Goal: Find specific page/section: Find specific page/section

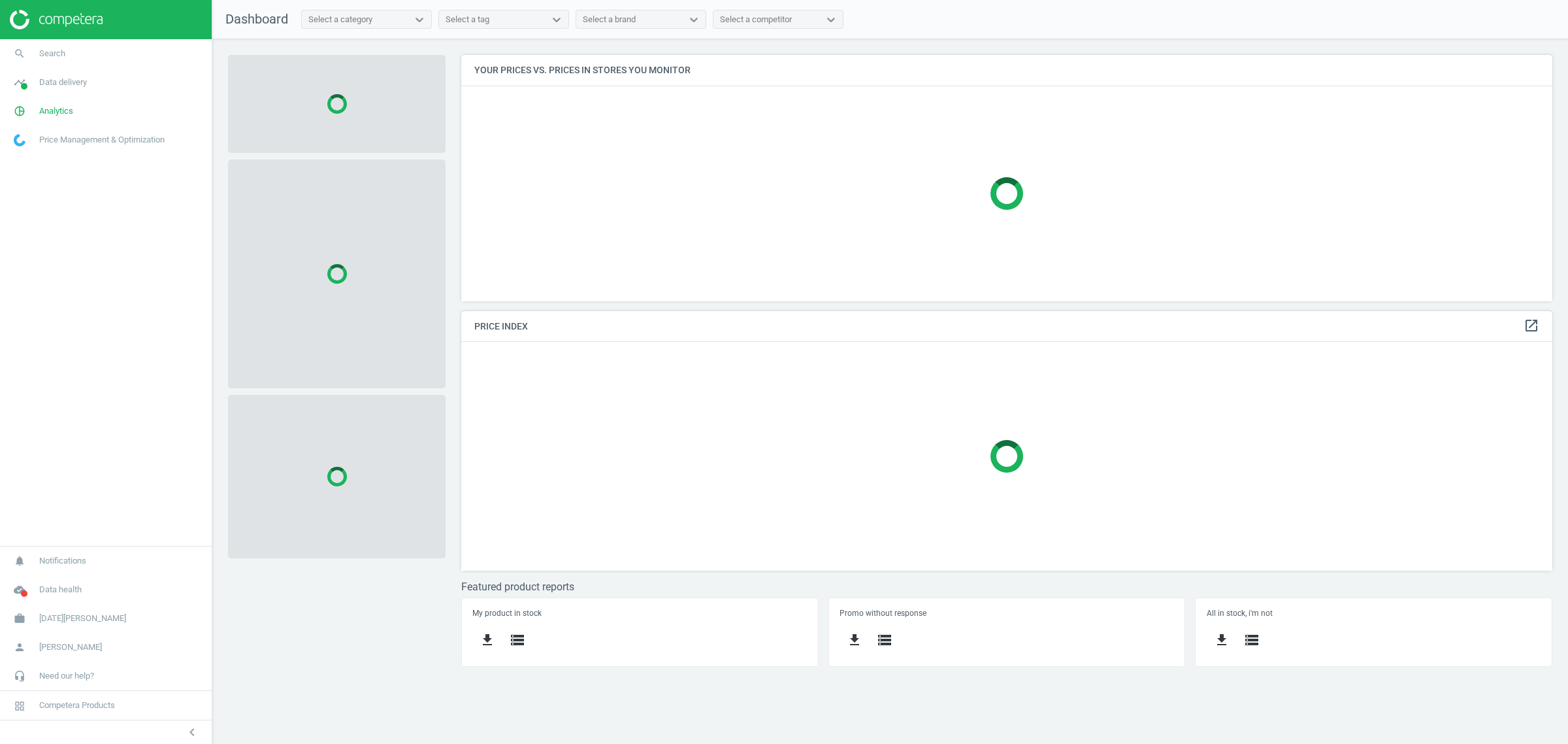
scroll to position [272, 1116]
click at [52, 49] on span "Search" at bounding box center [52, 53] width 26 height 12
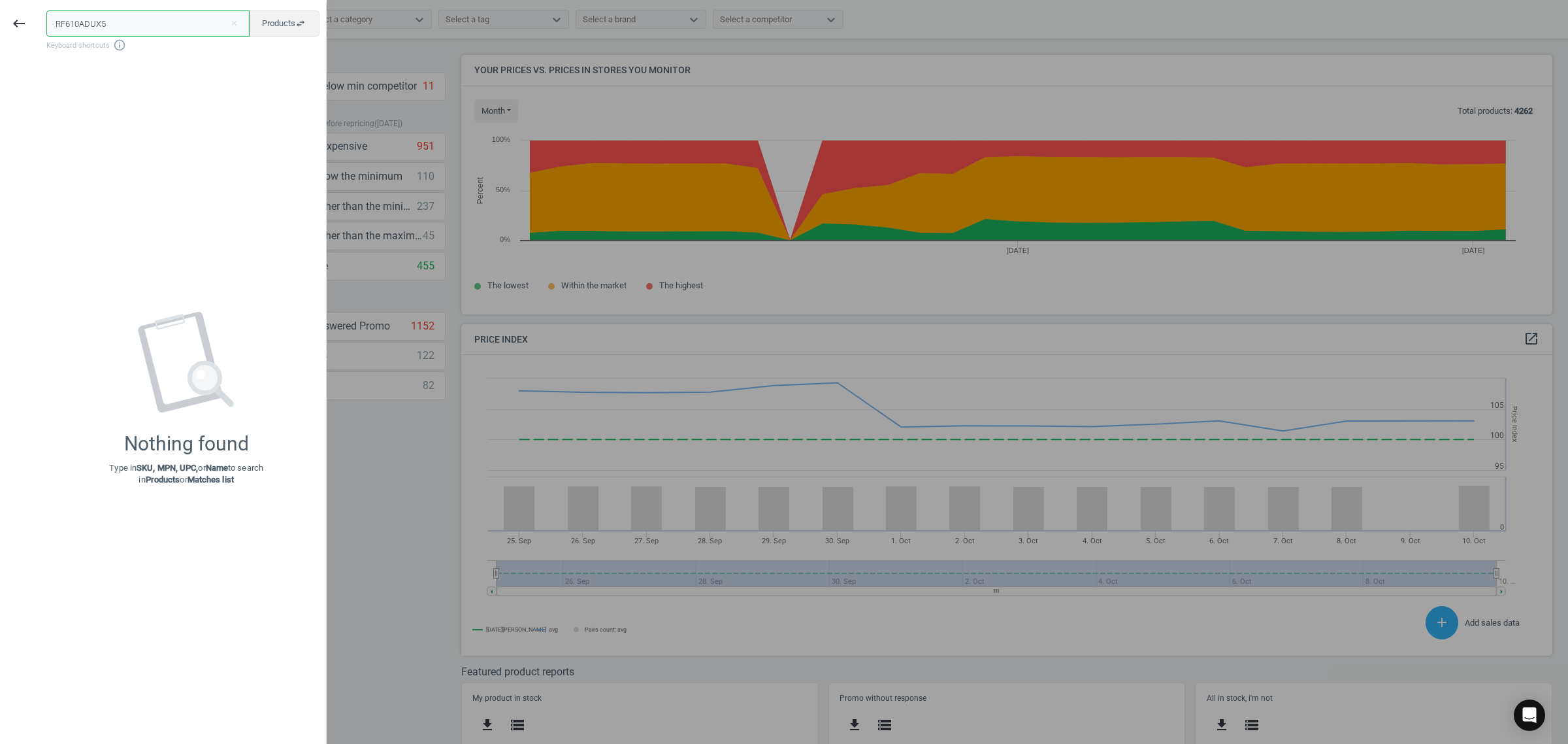
scroll to position [285, 1104]
click at [148, 14] on input "RF610ADUX5" at bounding box center [148, 23] width 203 height 26
click at [148, 13] on input "RF610ADUX5" at bounding box center [148, 23] width 203 height 26
paste input "142306"
type input "142306"
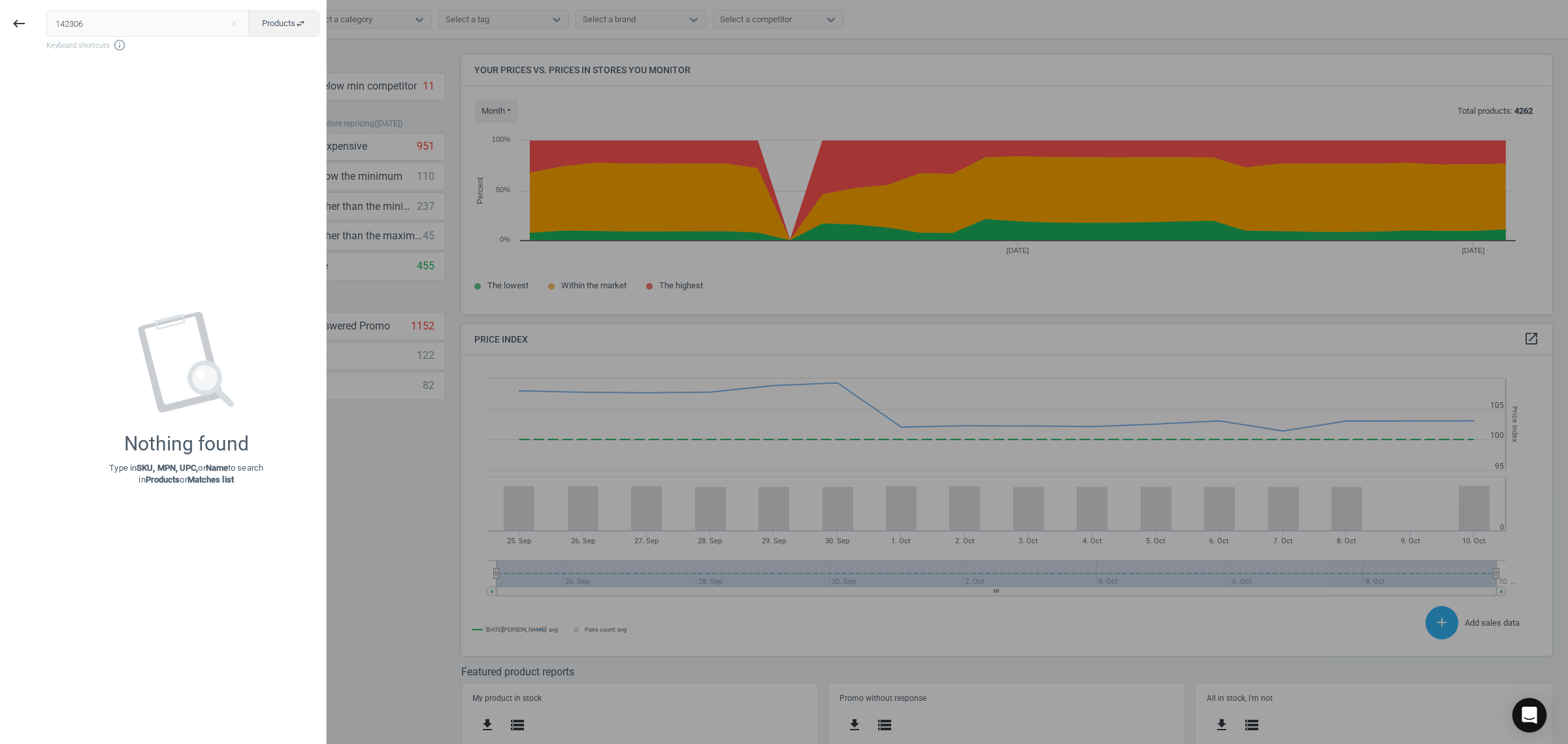
click at [1533, 720] on icon "Open Intercom Messenger" at bounding box center [1529, 715] width 17 height 17
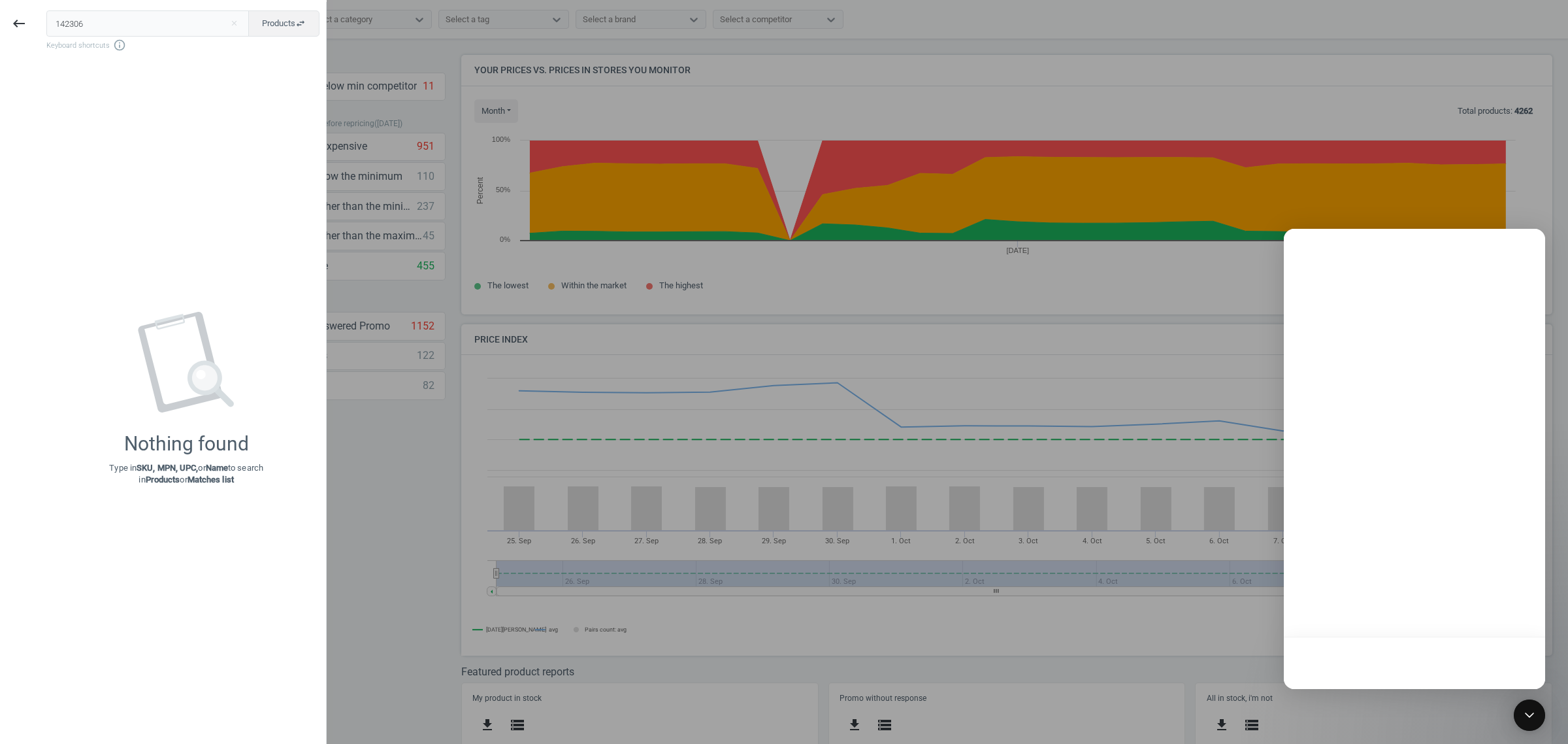
scroll to position [0, 0]
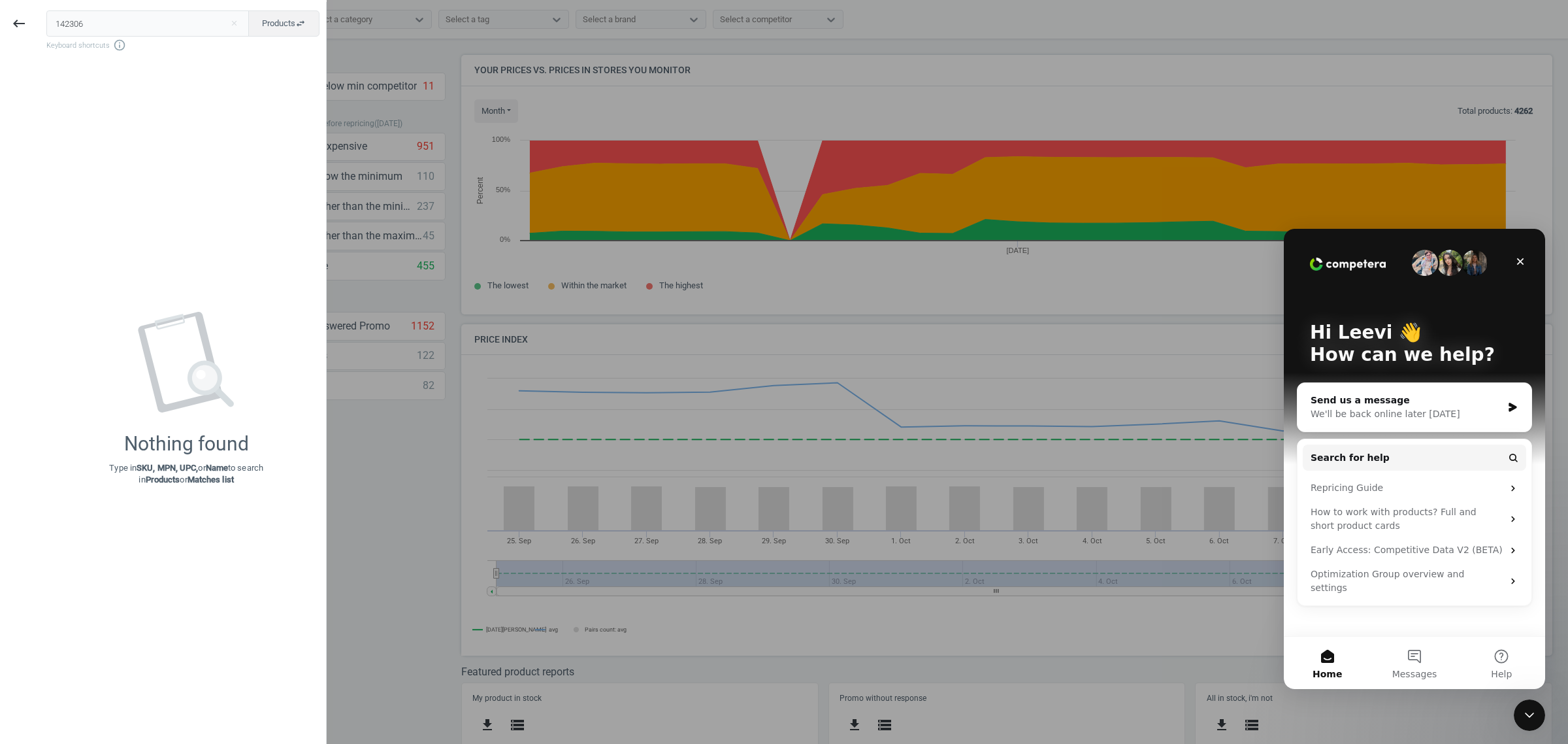
click at [360, 466] on div at bounding box center [784, 372] width 1568 height 744
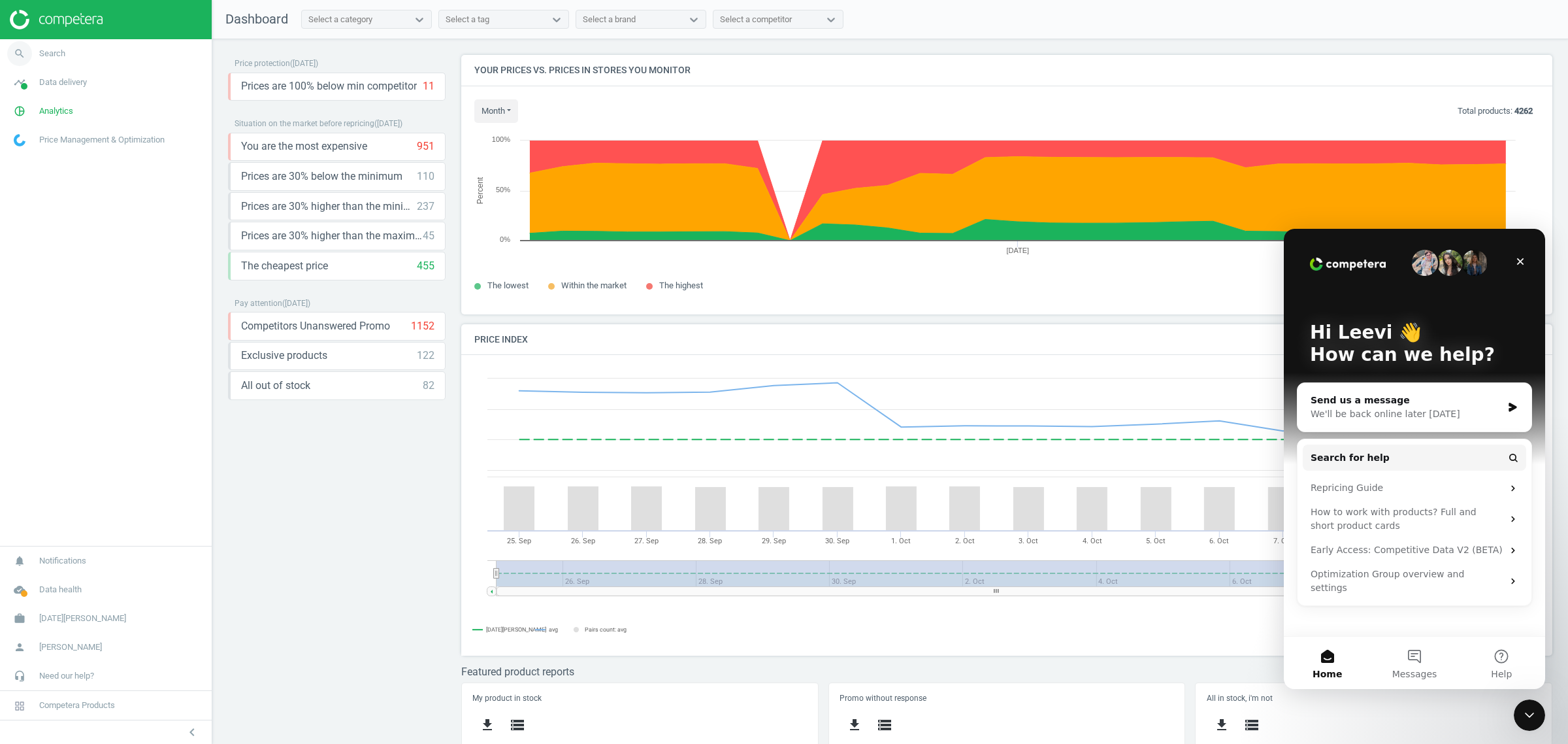
click at [79, 36] on div at bounding box center [105, 19] width 212 height 39
click at [56, 50] on span "Search" at bounding box center [52, 53] width 26 height 12
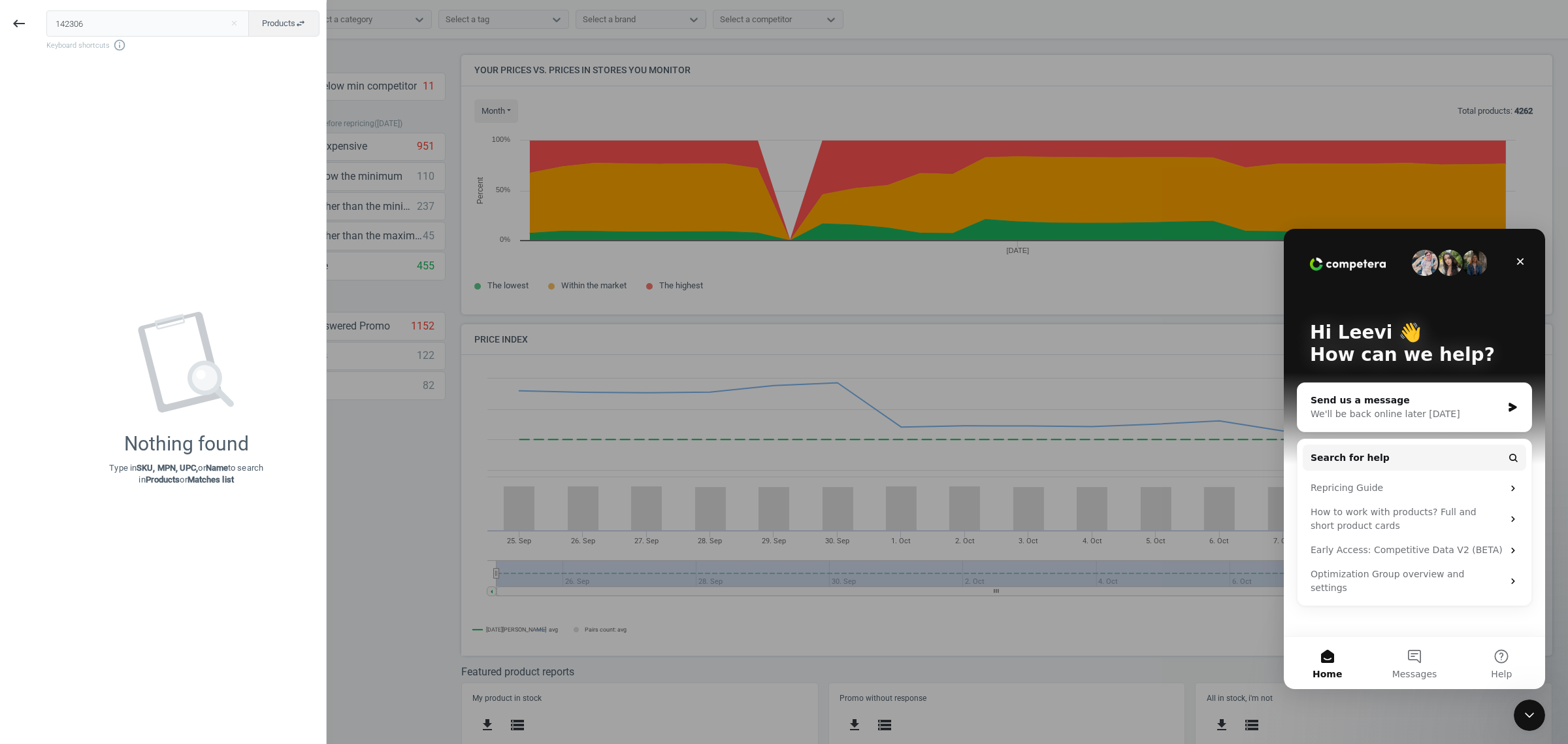
click at [138, 21] on input "142306" at bounding box center [148, 23] width 203 height 26
type input "219641"
